Goal: Find specific page/section: Find specific page/section

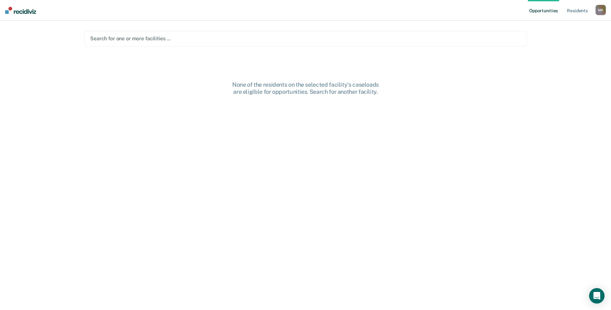
click at [358, 34] on div "Search for one or more facilities …" at bounding box center [306, 38] width 432 height 9
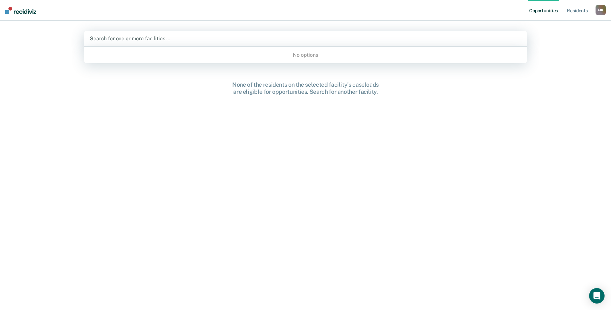
click at [318, 54] on div "No options" at bounding box center [305, 54] width 443 height 11
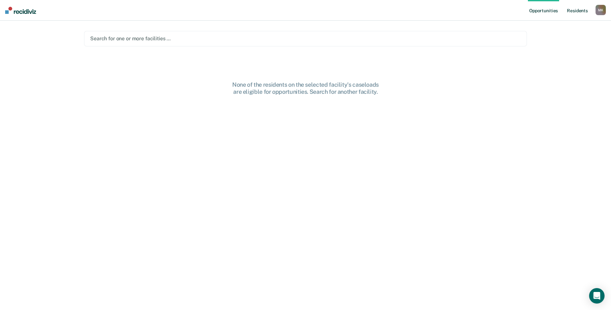
click at [574, 10] on link "Resident s" at bounding box center [578, 10] width 24 height 21
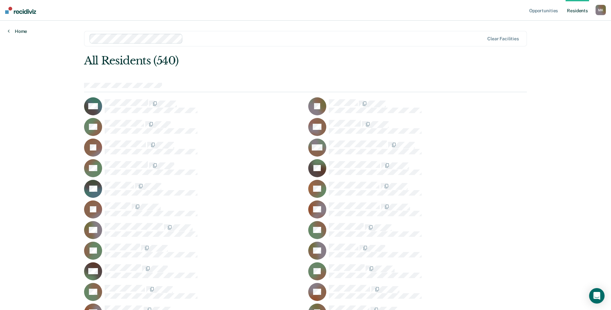
click at [22, 30] on link "Home" at bounding box center [17, 31] width 19 height 6
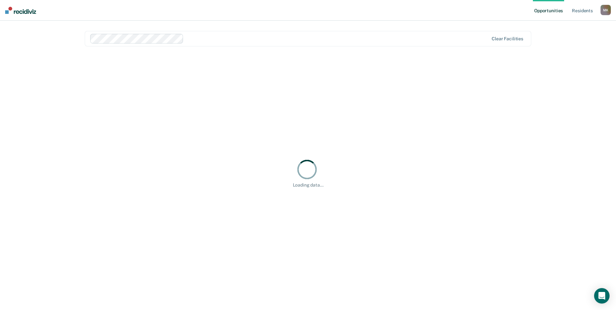
click at [23, 11] on img at bounding box center [20, 10] width 31 height 7
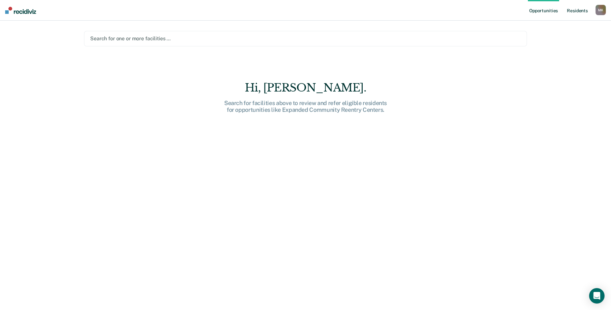
click at [580, 9] on link "Resident s" at bounding box center [578, 10] width 24 height 21
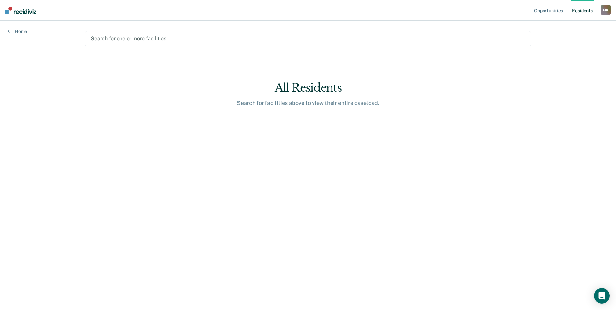
click at [16, 35] on div "Opportunities Resident s [PERSON_NAME] [PERSON_NAME] Profile How it works Log O…" at bounding box center [308, 155] width 616 height 310
click at [18, 33] on link "Home" at bounding box center [17, 31] width 19 height 6
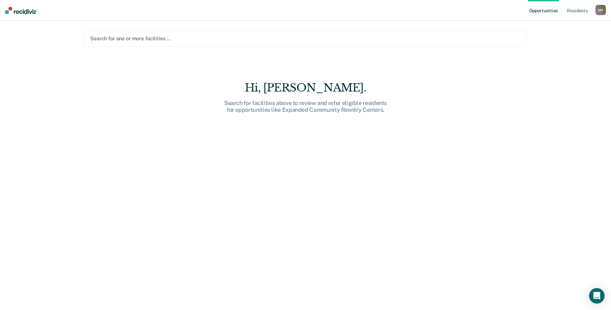
click at [30, 13] on img at bounding box center [20, 10] width 31 height 7
click at [606, 14] on nav "Opportunities Resident s [PERSON_NAME] [PERSON_NAME] Profile How it works Log O…" at bounding box center [305, 10] width 611 height 21
click at [603, 13] on div "M K" at bounding box center [601, 10] width 10 height 10
click at [559, 27] on link "Profile" at bounding box center [575, 26] width 52 height 5
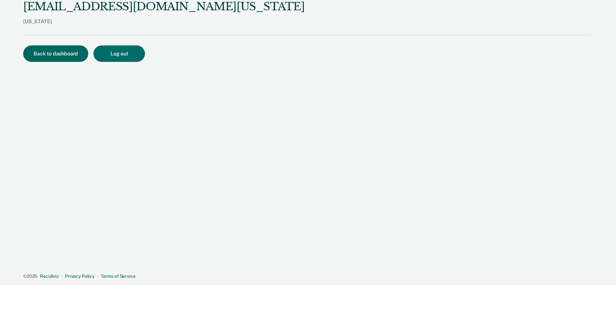
click at [59, 60] on button "Back to dashboard" at bounding box center [55, 53] width 65 height 16
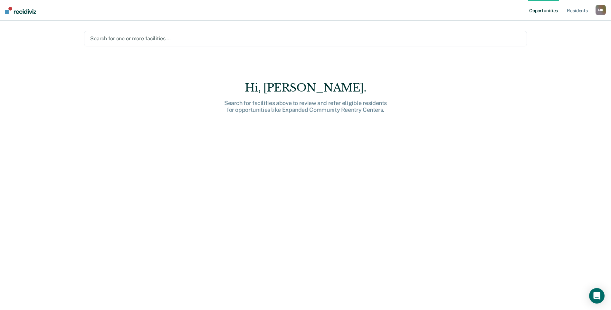
click at [464, 38] on div at bounding box center [305, 38] width 431 height 7
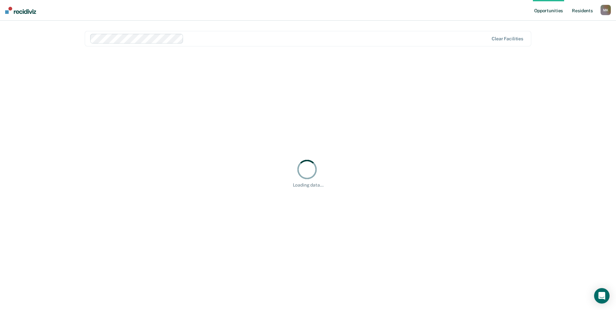
click at [574, 13] on link "Resident s" at bounding box center [582, 10] width 24 height 21
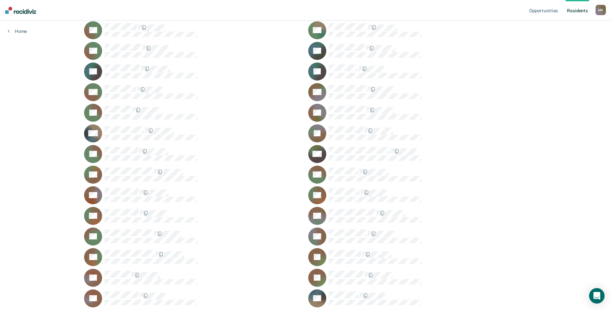
scroll to position [1385, 0]
